Goal: Transaction & Acquisition: Purchase product/service

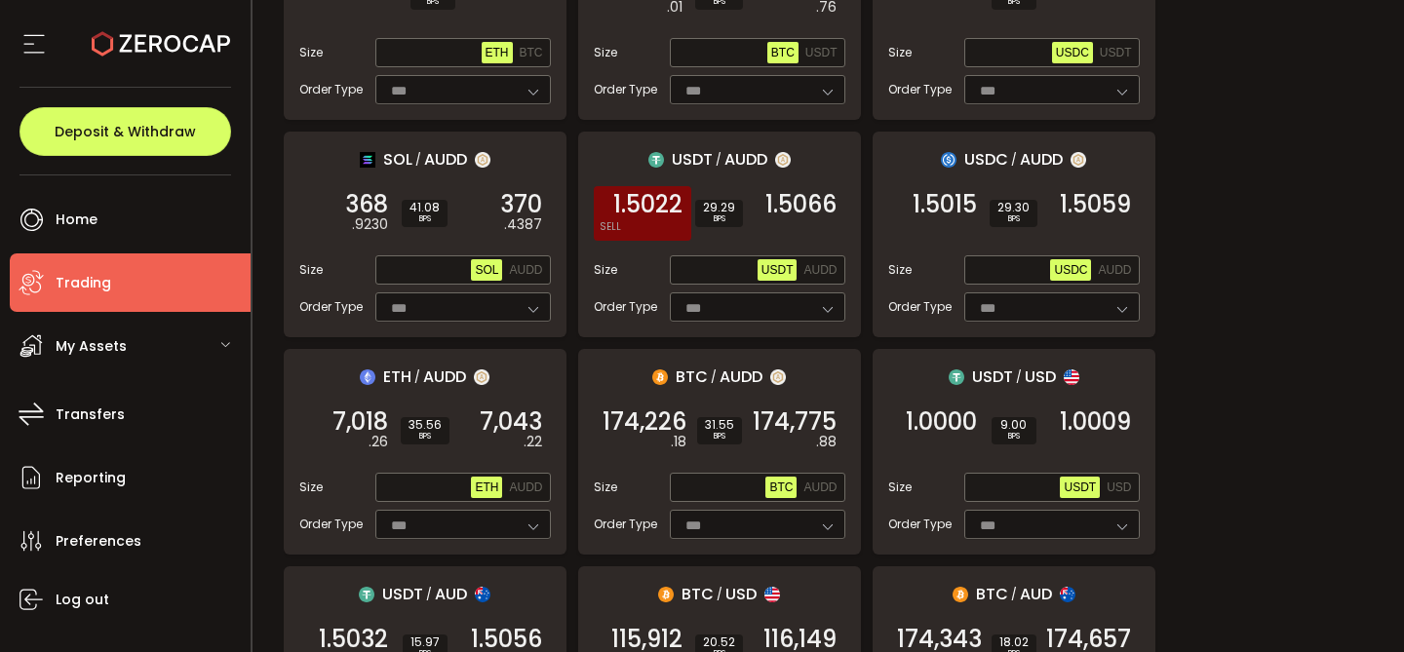
scroll to position [571, 0]
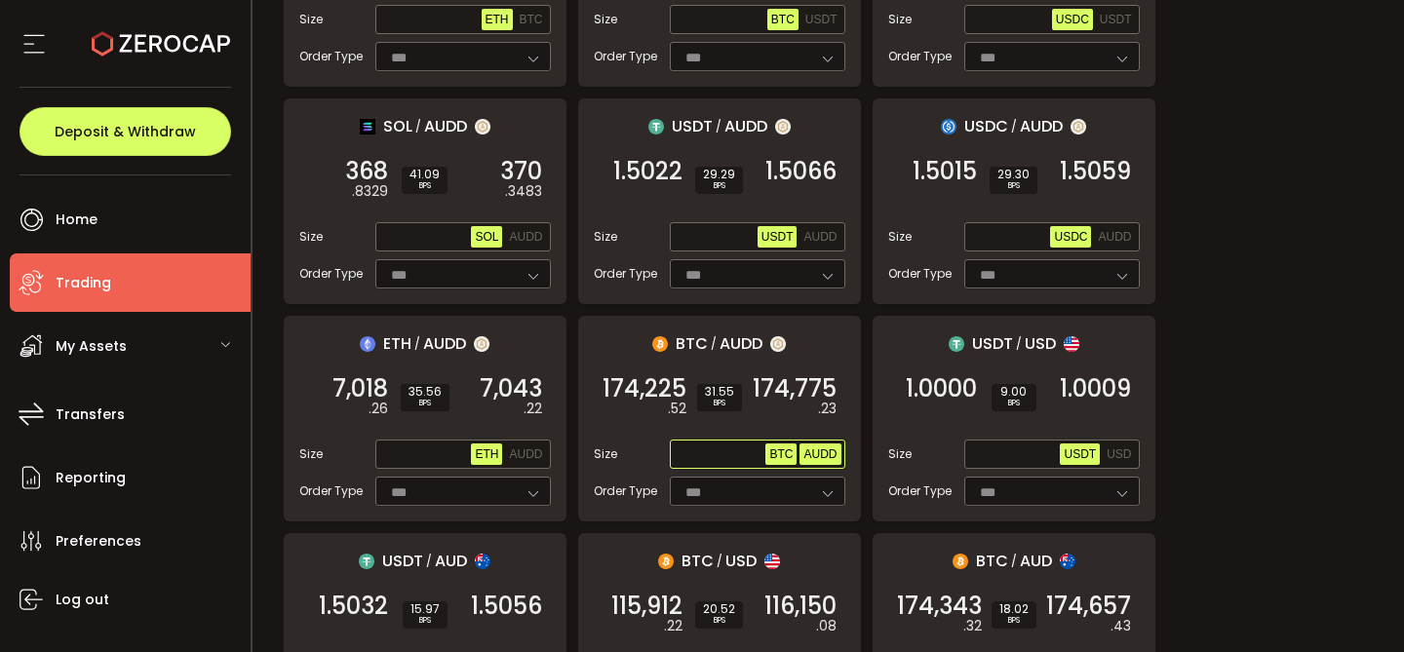
click at [828, 454] on span "AUDD" at bounding box center [820, 455] width 33 height 14
click at [707, 450] on input "text" at bounding box center [720, 455] width 93 height 21
type input "*****"
click at [661, 412] on div "174,225 .28 SELL" at bounding box center [644, 398] width 101 height 55
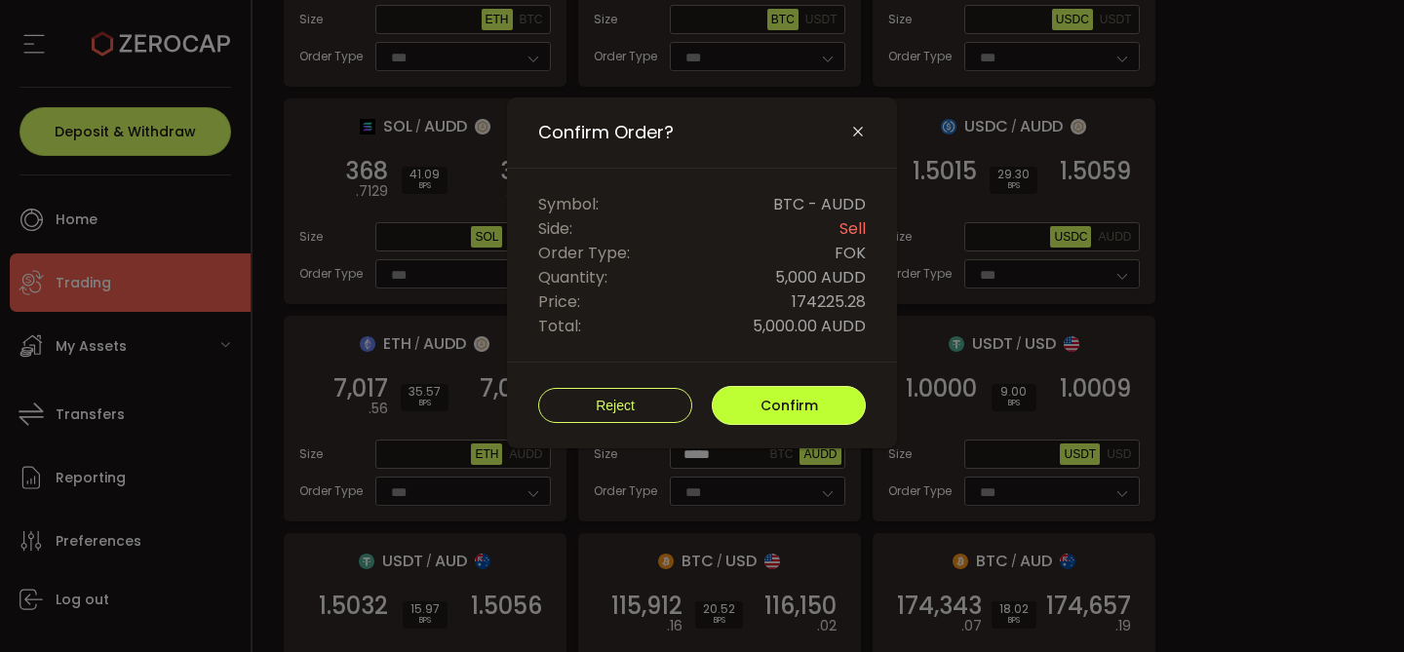
click at [813, 414] on button "Confirm" at bounding box center [789, 405] width 154 height 39
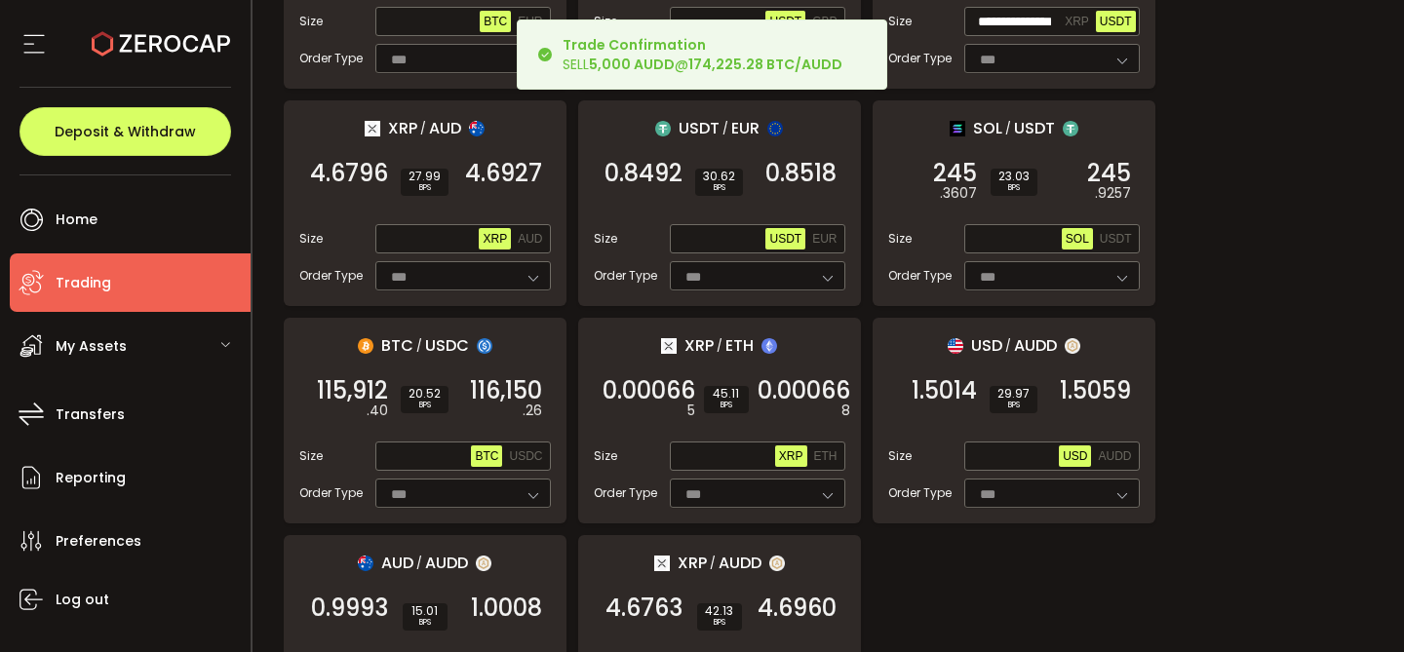
scroll to position [2410, 0]
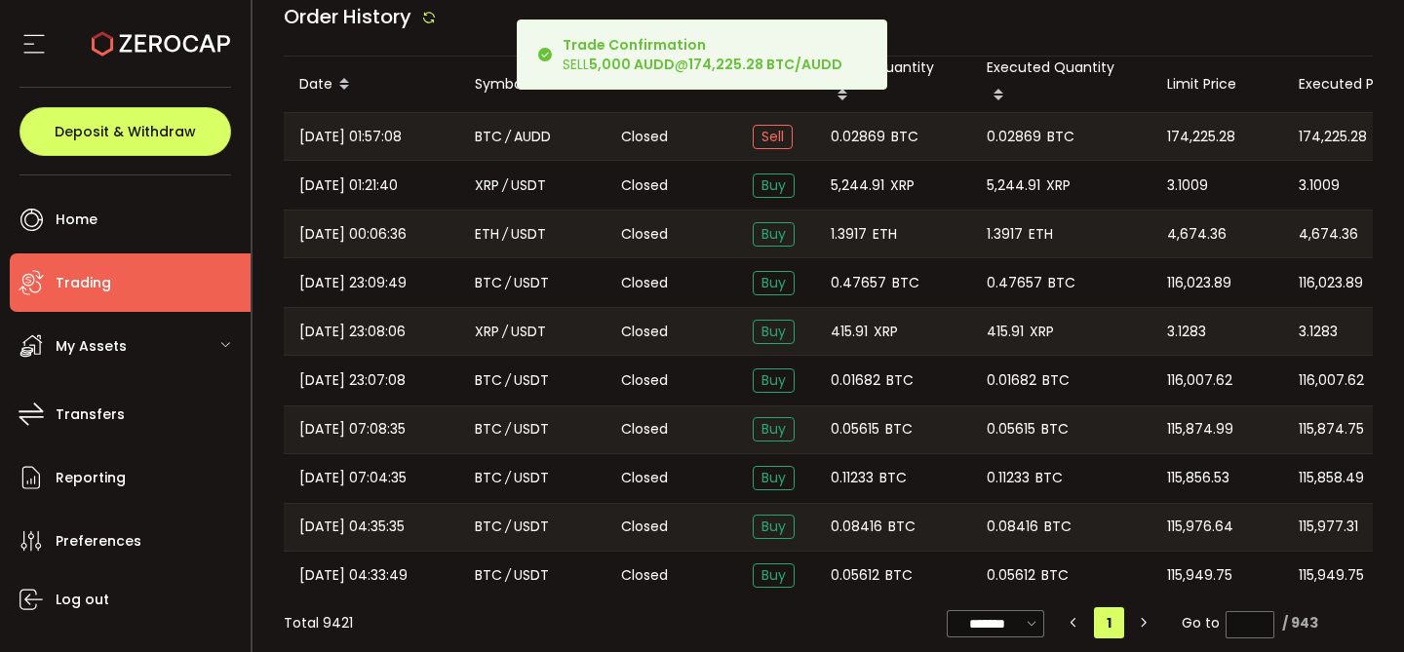
click at [848, 126] on span "0.02869" at bounding box center [858, 137] width 55 height 22
copy span "0.02869"
